Goal: Task Accomplishment & Management: Complete application form

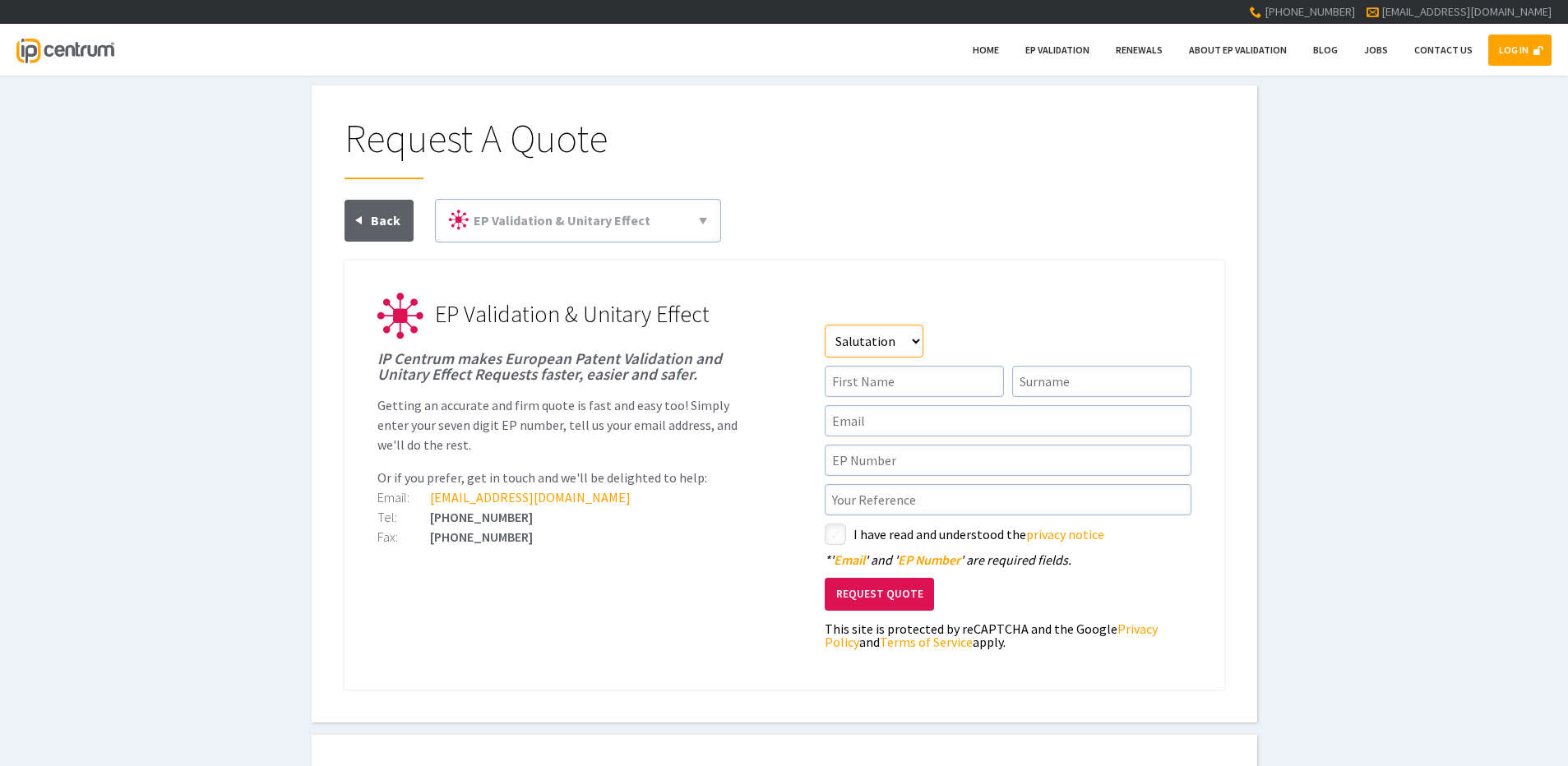
click at [915, 344] on select"] "Salutation Mr Mrs Miss Ms Dr Other" at bounding box center [874, 341] width 98 height 32
select select"] "Mr"
click at [825, 325] on select"] "Salutation Mr Mrs Miss Ms Dr Other" at bounding box center [874, 341] width 98 height 32
click at [957, 394] on input"] "text" at bounding box center [915, 381] width 180 height 32
type input"] "Paul"
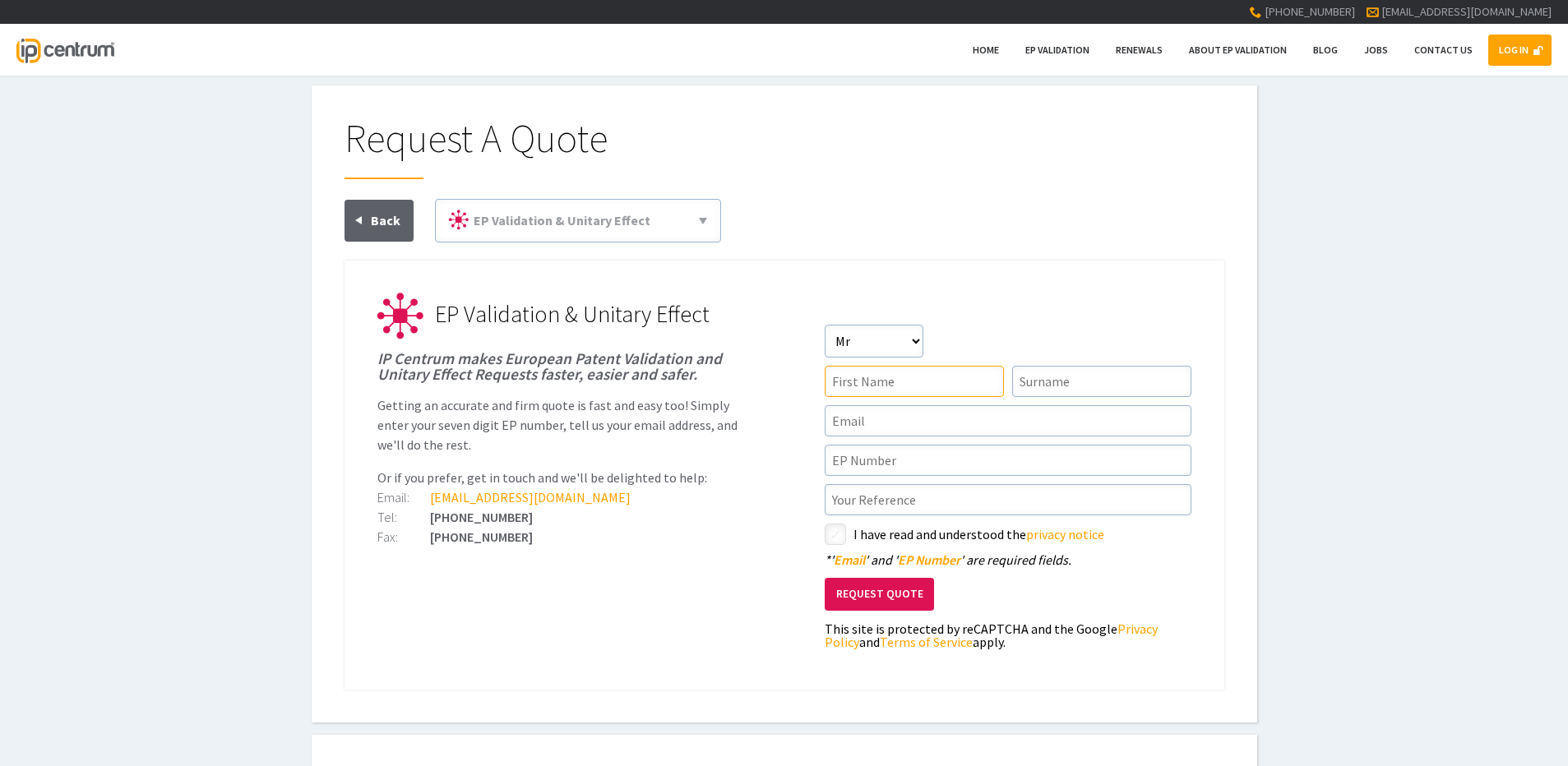
type input"] "Evens"
type input"] "patents@maguires.co.uk"
type input"] "16799482.1"
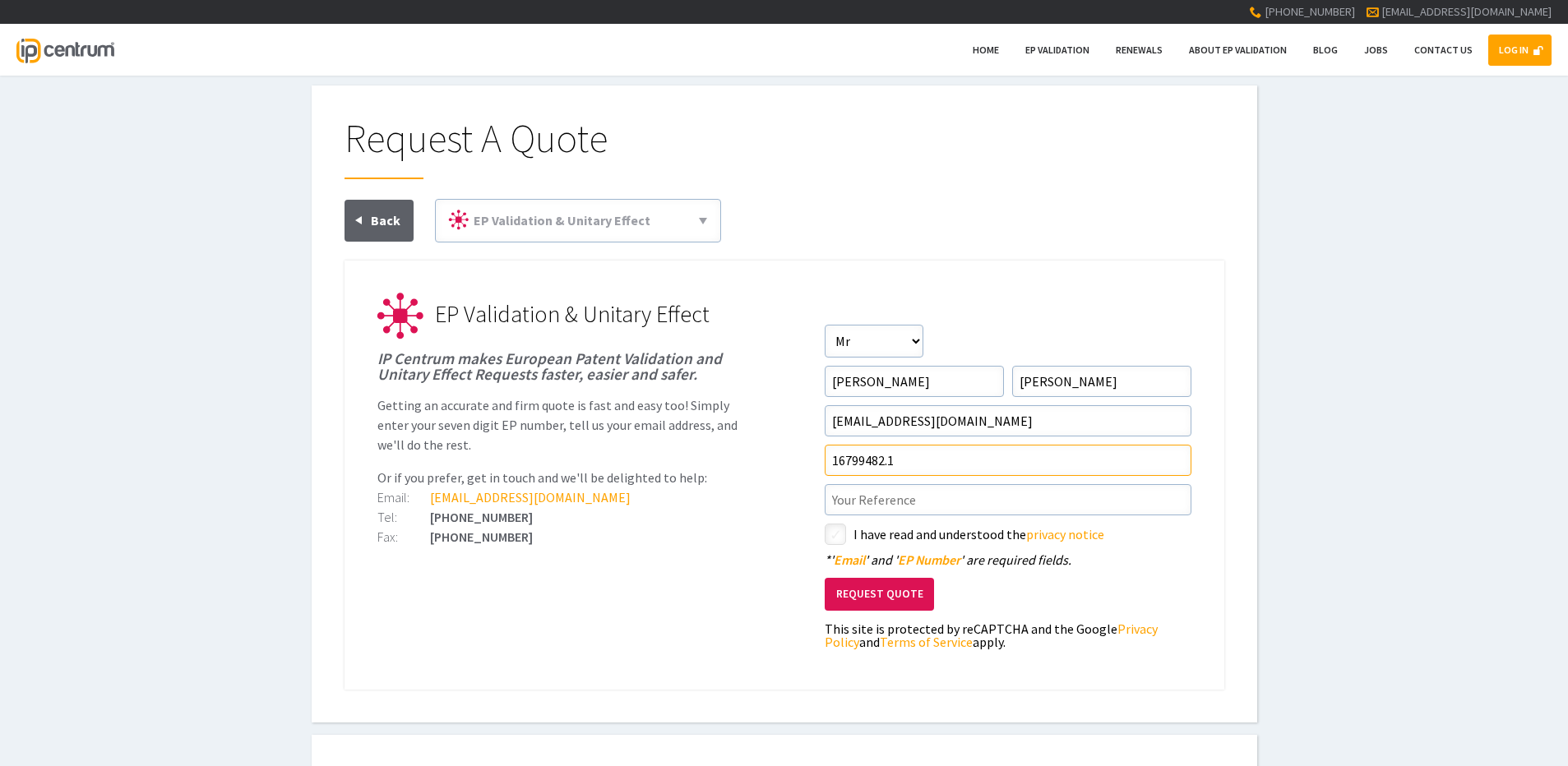
type input"] "P10033EPP/PJE"
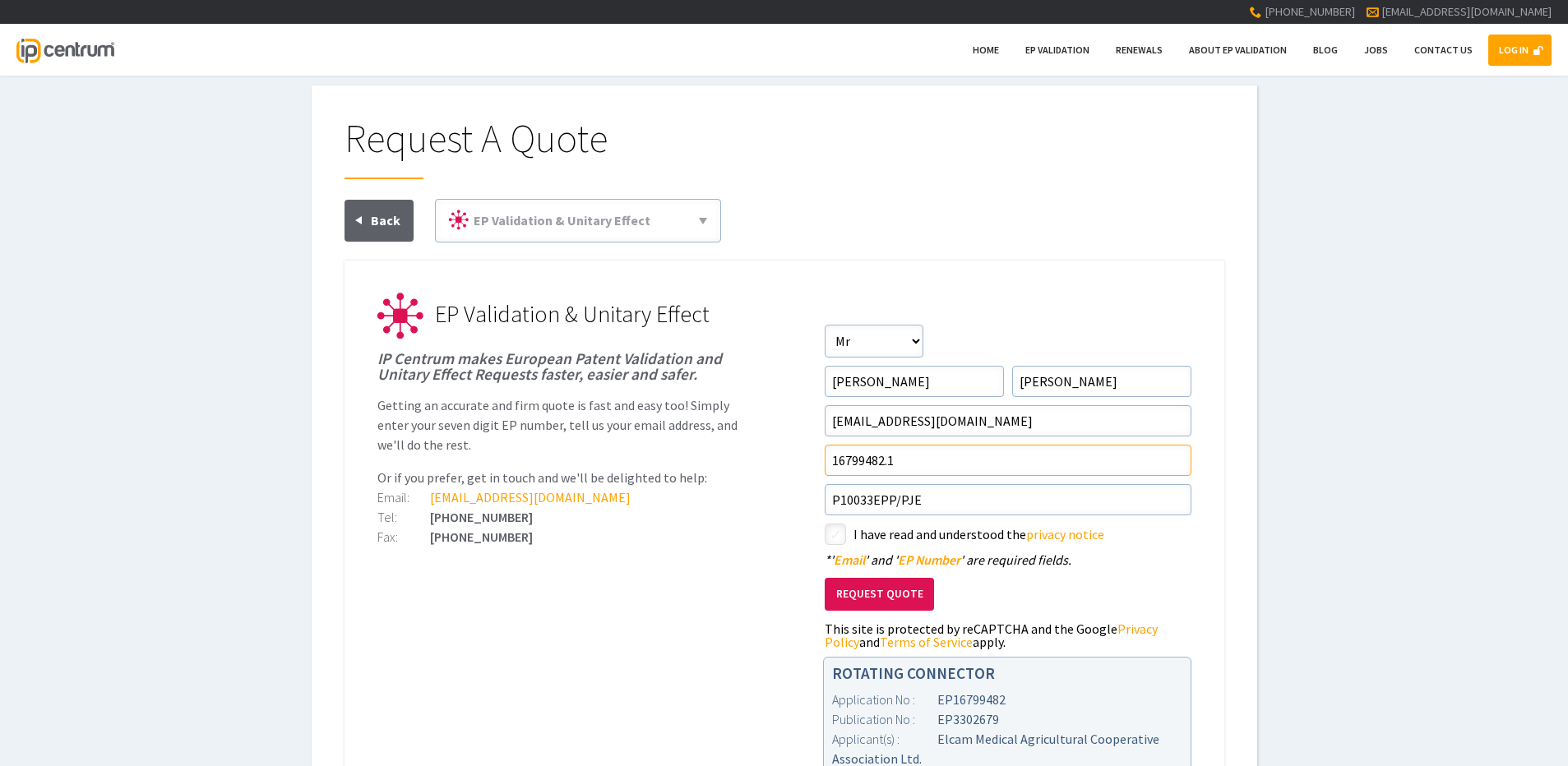
drag, startPoint x: 905, startPoint y: 464, endPoint x: 731, endPoint y: 469, distance: 174.1
click at [735, 340] on li "EP Validation & Unitary Effect IP Centrum makes European Patent Validation and …" at bounding box center [784, 316] width 814 height 46
type input"] "19815515.2"
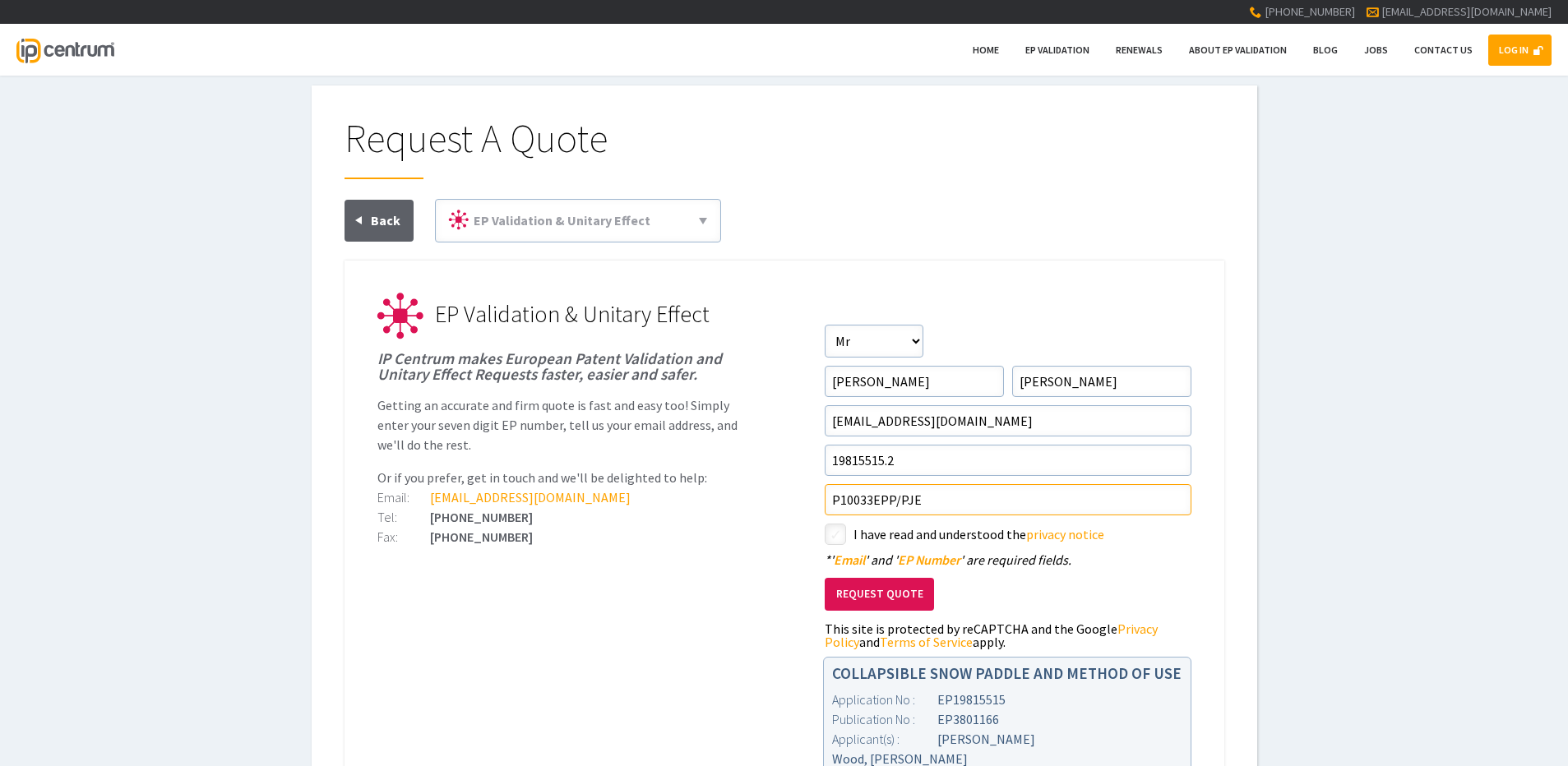
click at [871, 505] on input"] "P10033EPP/PJE" at bounding box center [1008, 500] width 367 height 32
type input"] "P10540.EPP/PJE"
click at [834, 533] on input"] "checkbox" at bounding box center [837, 536] width 20 height 20
checkbox input"] "true"
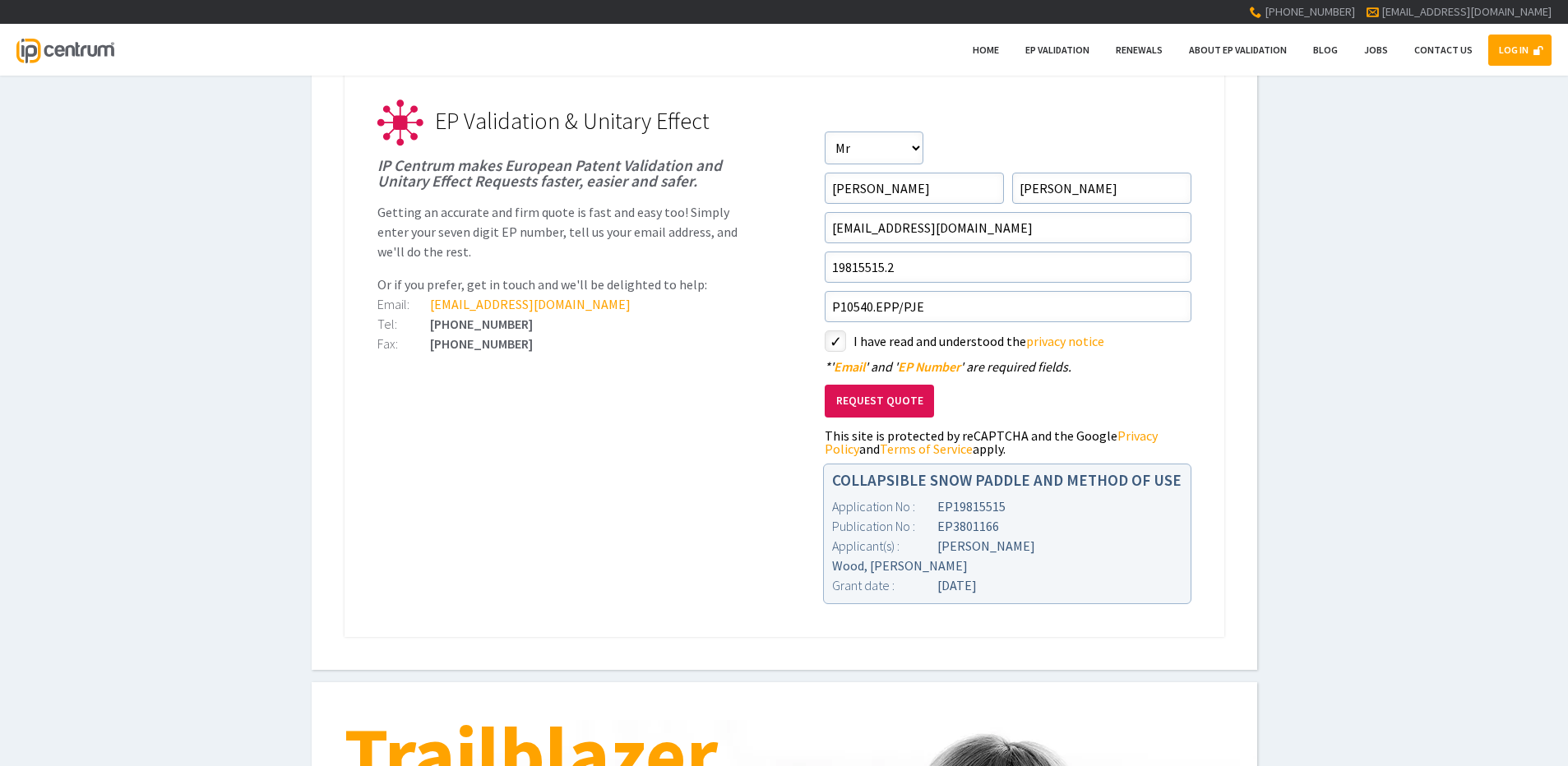
scroll to position [164, 0]
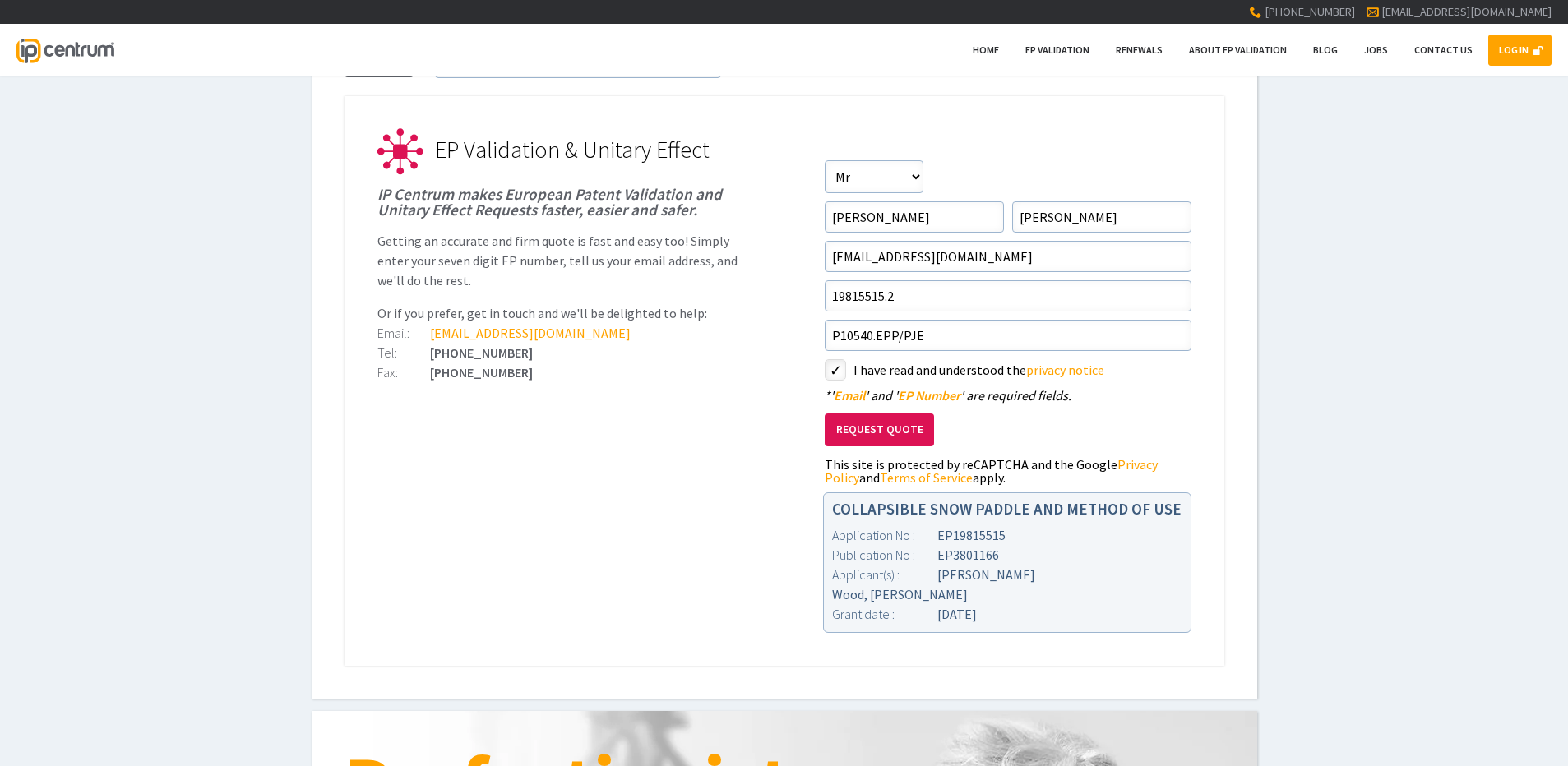
click at [881, 427] on button "Request Quote" at bounding box center [879, 430] width 110 height 33
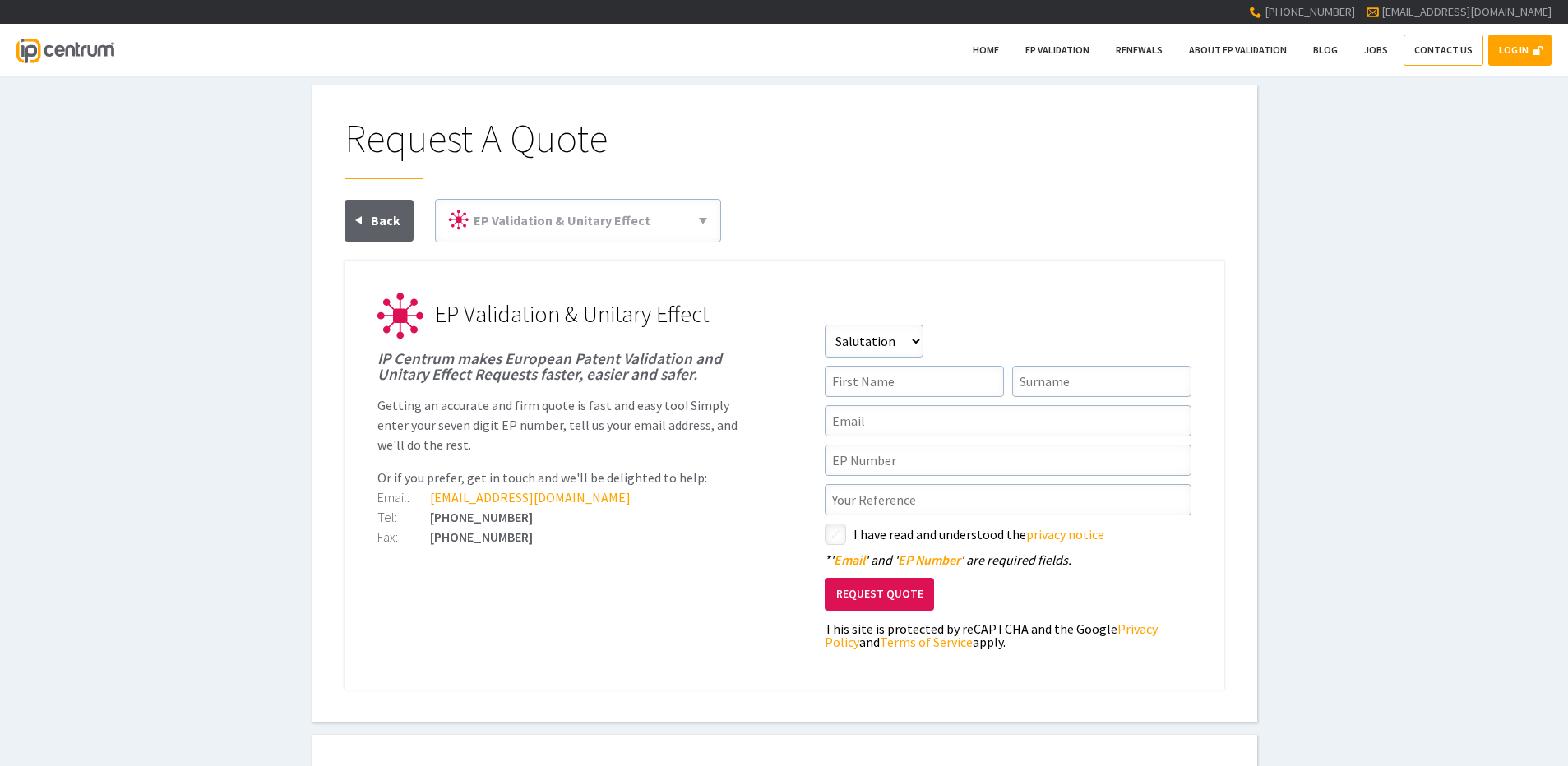
click at [1432, 56] on link "Contact Us" at bounding box center [1444, 50] width 80 height 32
